Goal: Task Accomplishment & Management: Manage account settings

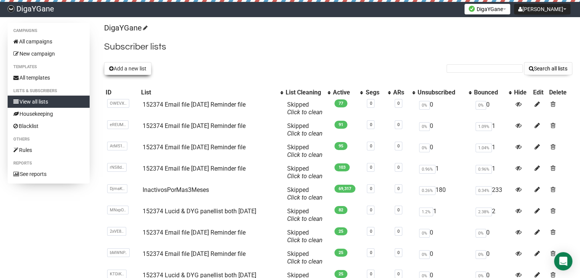
click at [135, 67] on button "Add a new list" at bounding box center [127, 68] width 47 height 13
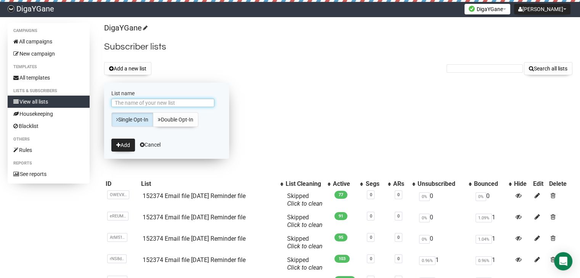
paste input "152374 Email file [DATE] Reminder file"
type input "152374 Email file [DATE] Reminder file"
click at [127, 146] on button "Add" at bounding box center [123, 145] width 24 height 13
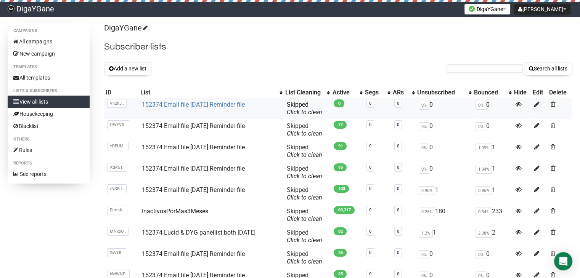
click at [215, 104] on link "152374 Email file [DATE] Reminder file" at bounding box center [193, 104] width 103 height 7
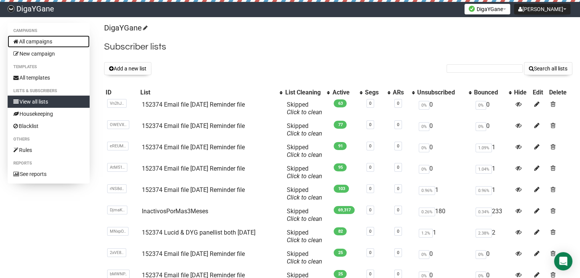
click at [43, 41] on link "All campaigns" at bounding box center [49, 41] width 82 height 12
